Goal: Check status: Check status

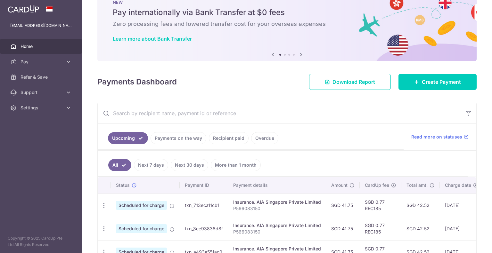
scroll to position [32, 0]
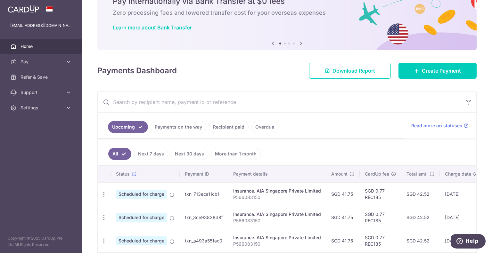
click at [227, 129] on link "Recipient paid" at bounding box center [229, 127] width 40 height 12
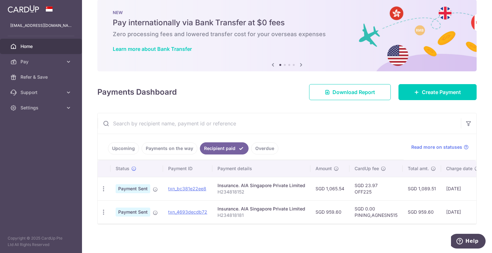
scroll to position [14, 0]
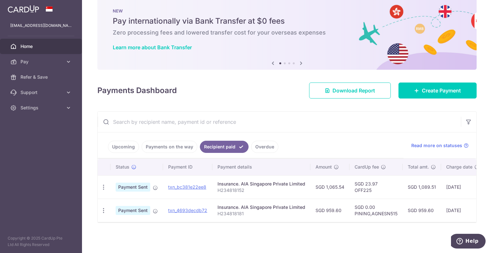
click at [422, 184] on td "SGD 1,089.51" at bounding box center [422, 187] width 38 height 23
click at [330, 184] on td "SGD 1,065.54" at bounding box center [329, 187] width 39 height 23
copy td "1,065.54"
